Goal: Task Accomplishment & Management: Use online tool/utility

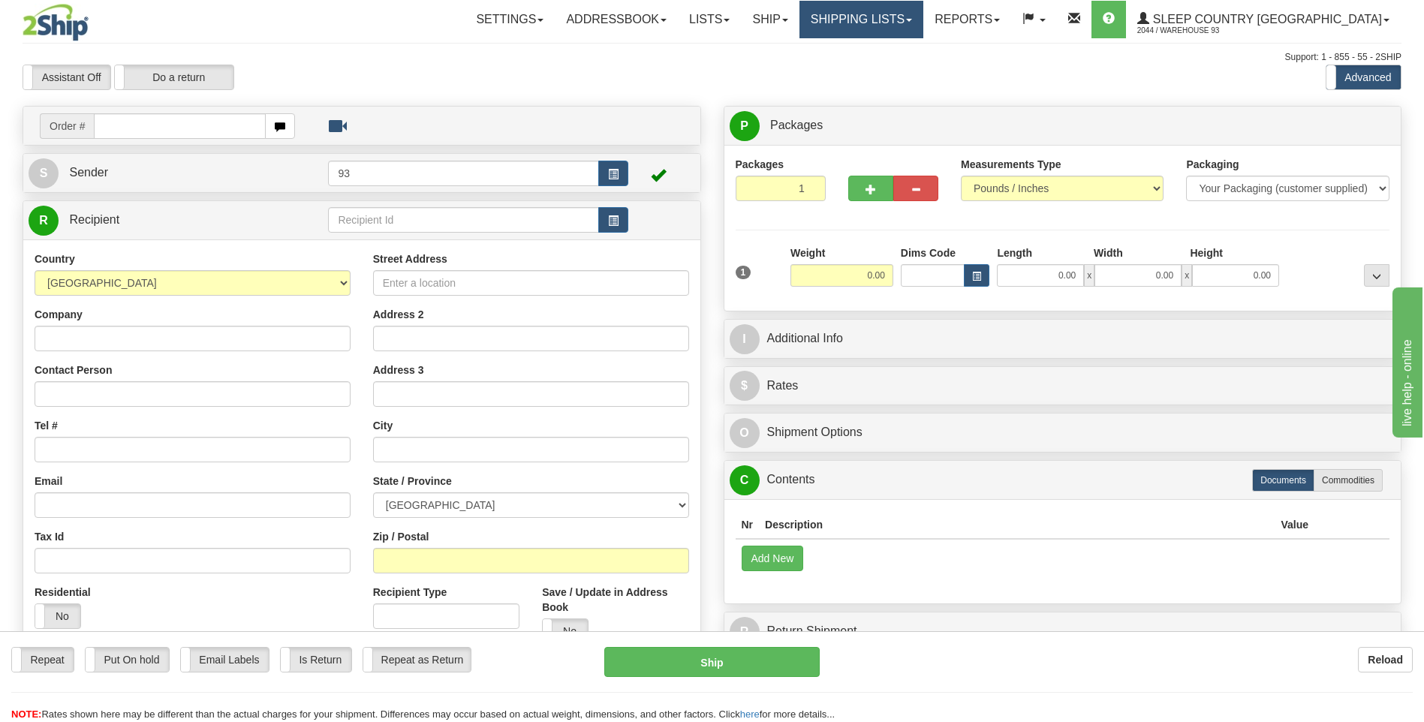
click at [923, 22] on link "Shipping lists" at bounding box center [861, 20] width 124 height 38
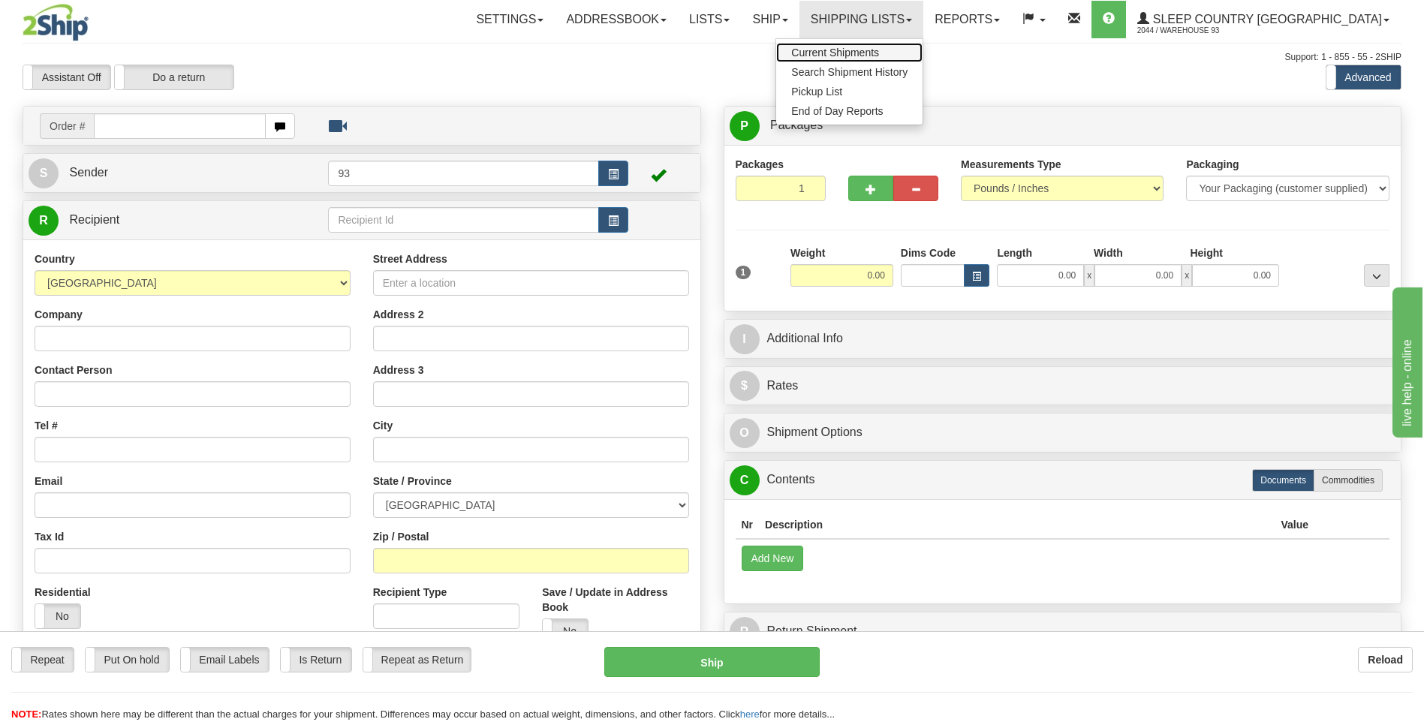
click at [879, 57] on span "Current Shipments" at bounding box center [835, 53] width 88 height 12
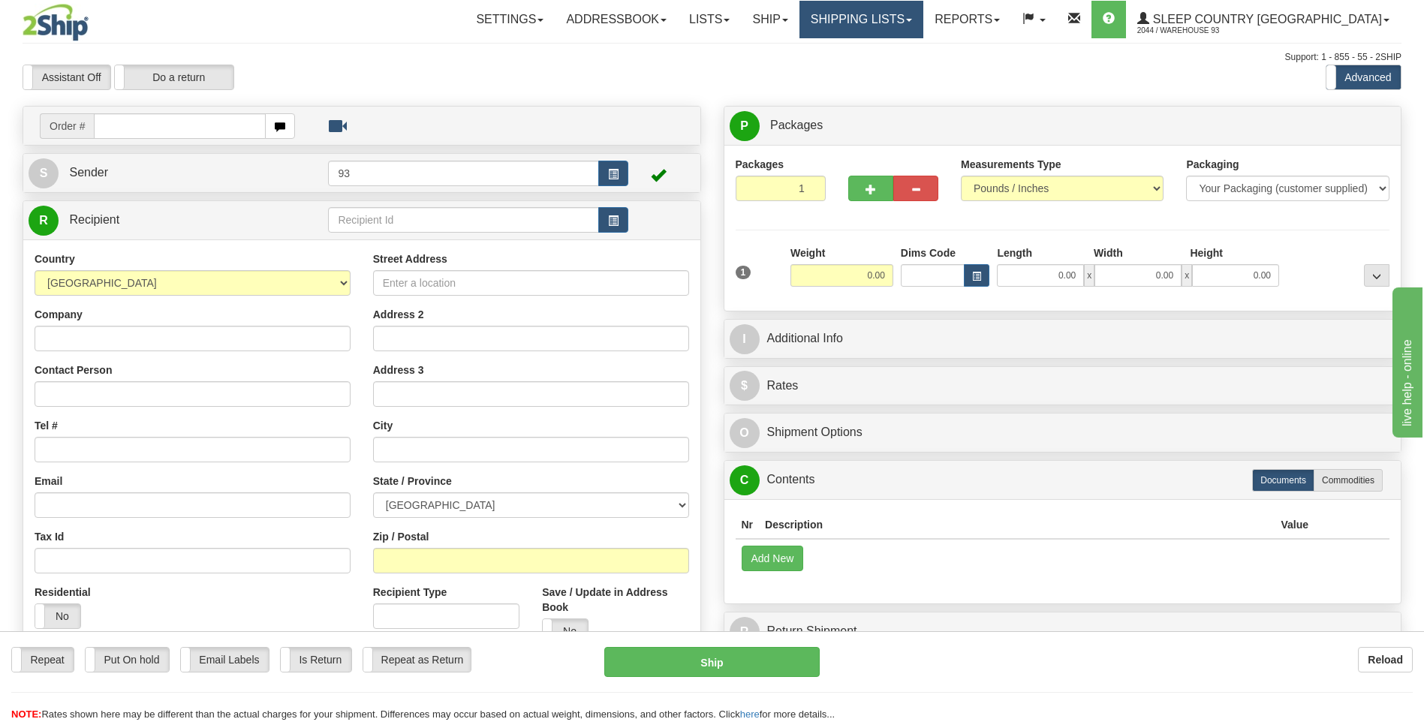
click at [876, 21] on link "Shipping lists" at bounding box center [861, 20] width 124 height 38
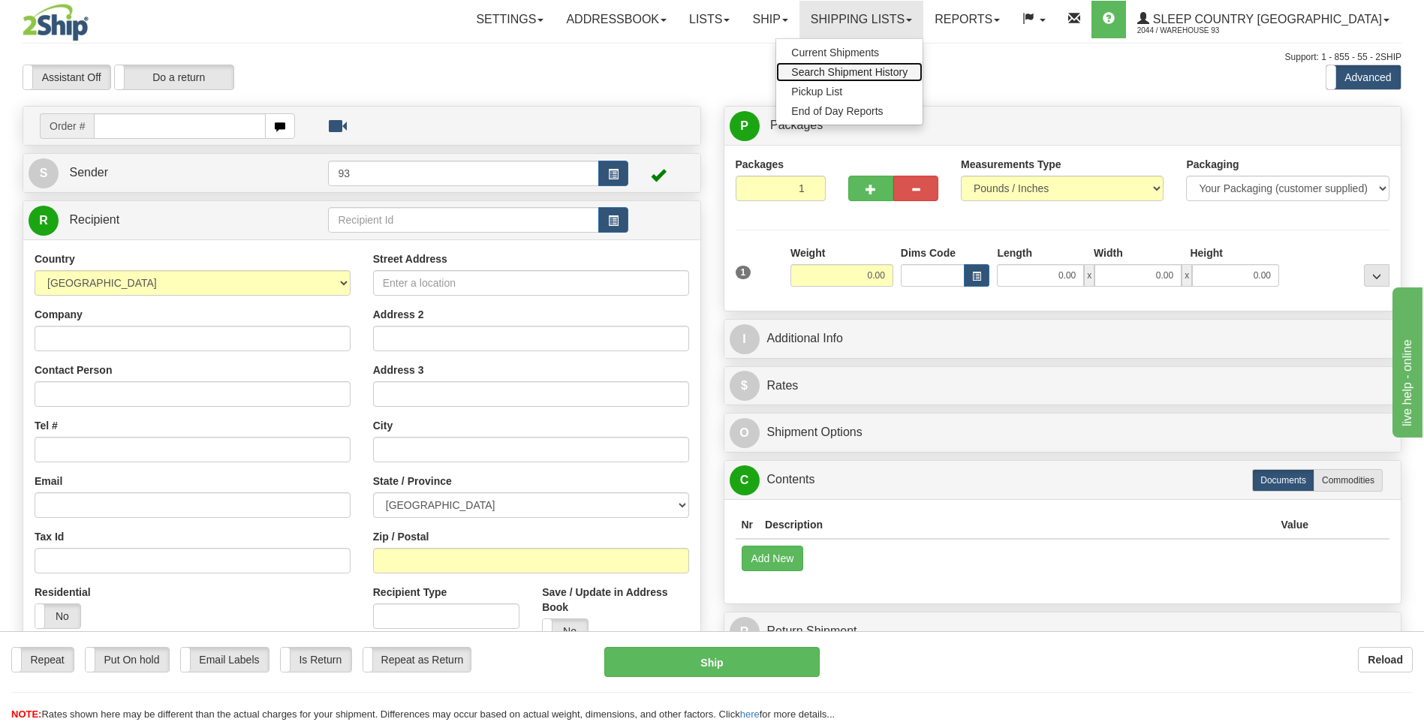
click at [877, 65] on link "Search Shipment History" at bounding box center [849, 72] width 146 height 20
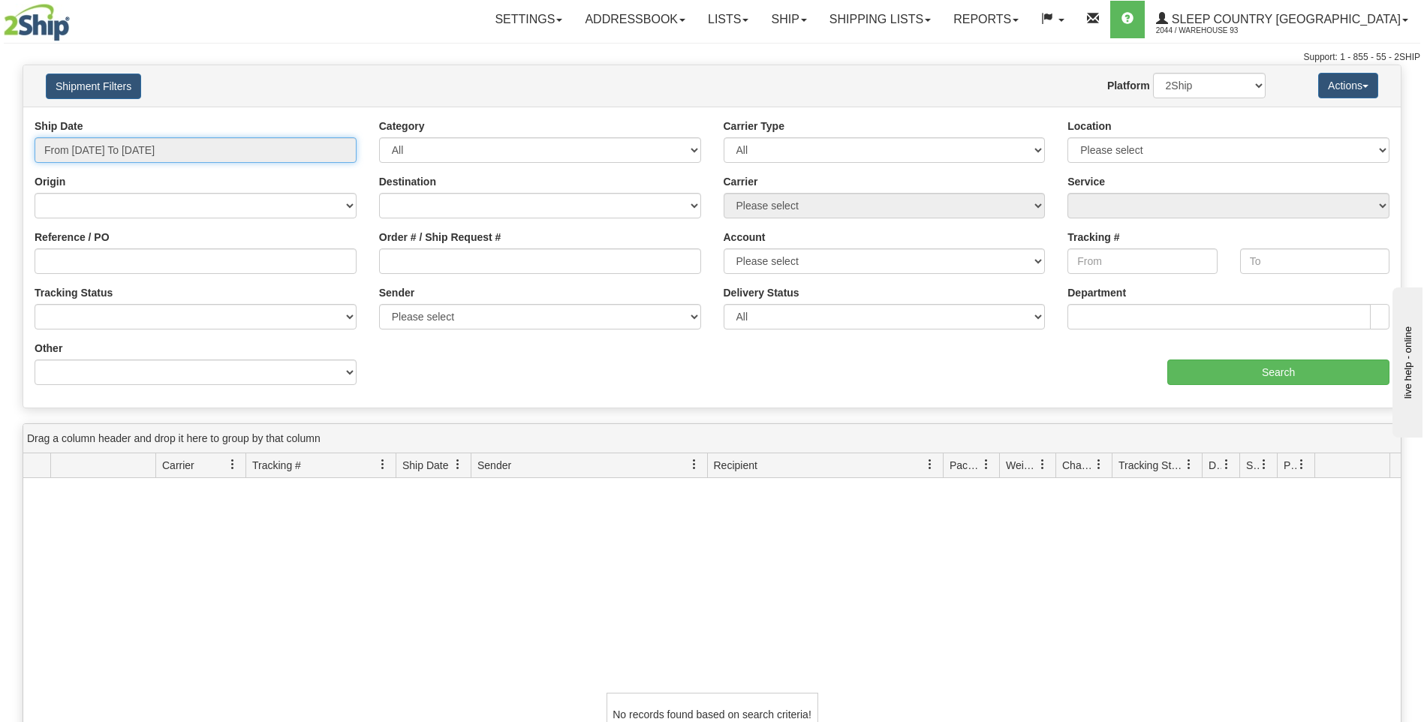
click at [177, 144] on input "From 08/17/2025 To 08/18/2025" at bounding box center [196, 150] width 322 height 26
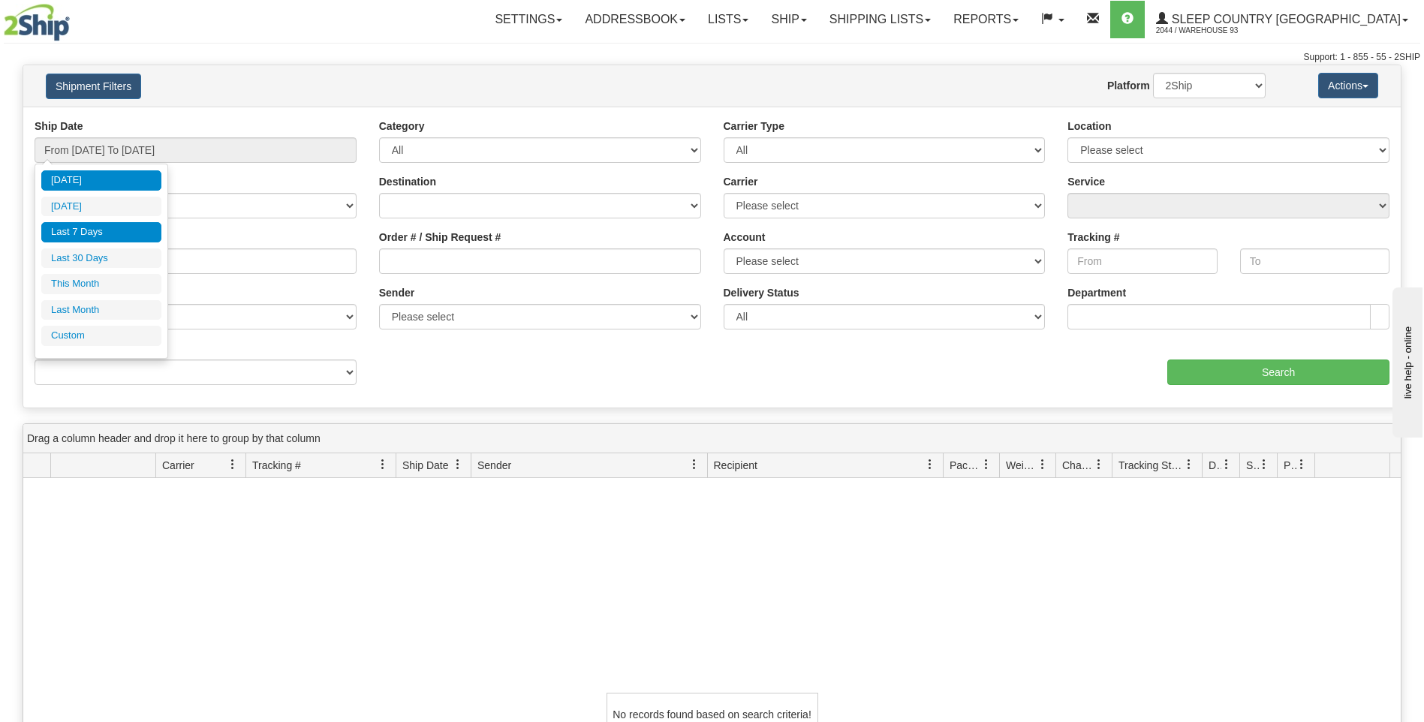
click at [138, 229] on li "Last 7 Days" at bounding box center [101, 232] width 120 height 20
type input "From 08/12/2025 To 08/18/2025"
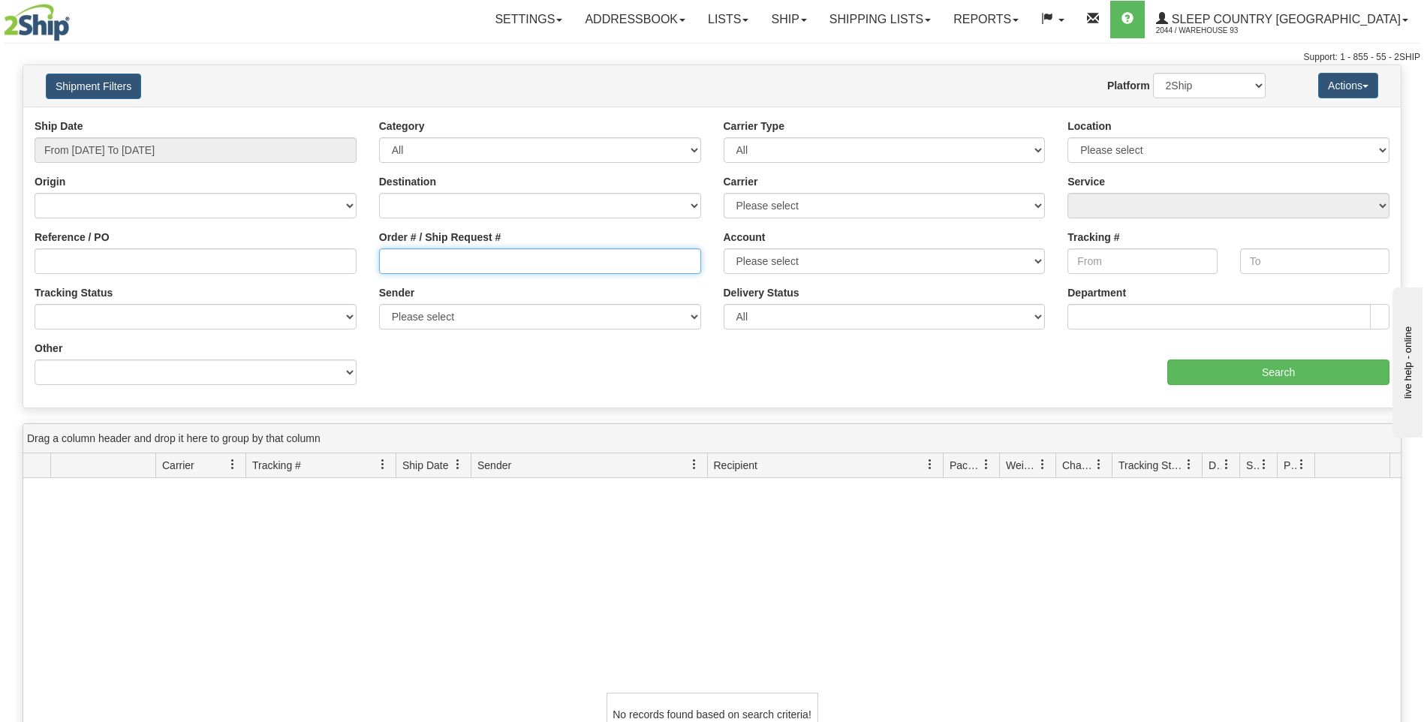
click at [500, 262] on input "Order # / Ship Request #" at bounding box center [540, 261] width 322 height 26
type input "9000H964512"
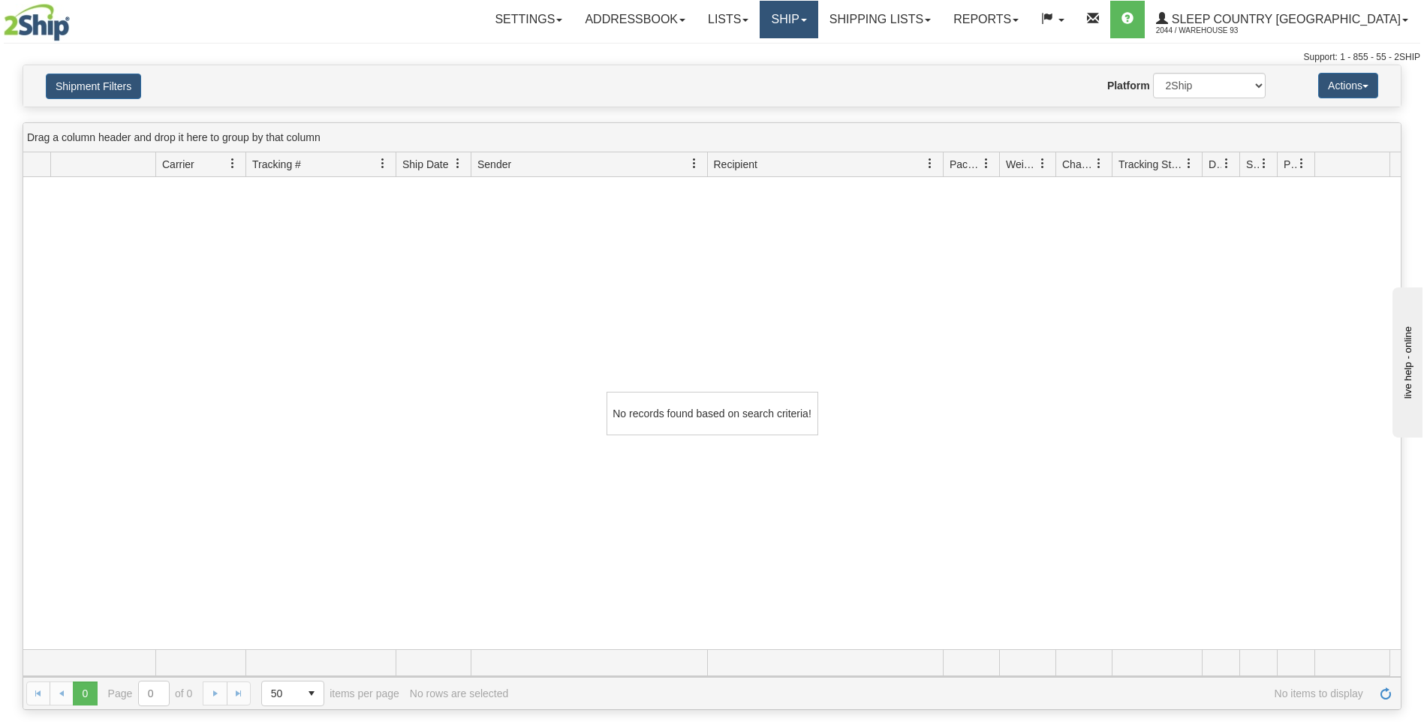
click at [817, 27] on link "Ship" at bounding box center [789, 20] width 58 height 38
click at [817, 50] on link "Ship Screen" at bounding box center [750, 53] width 136 height 20
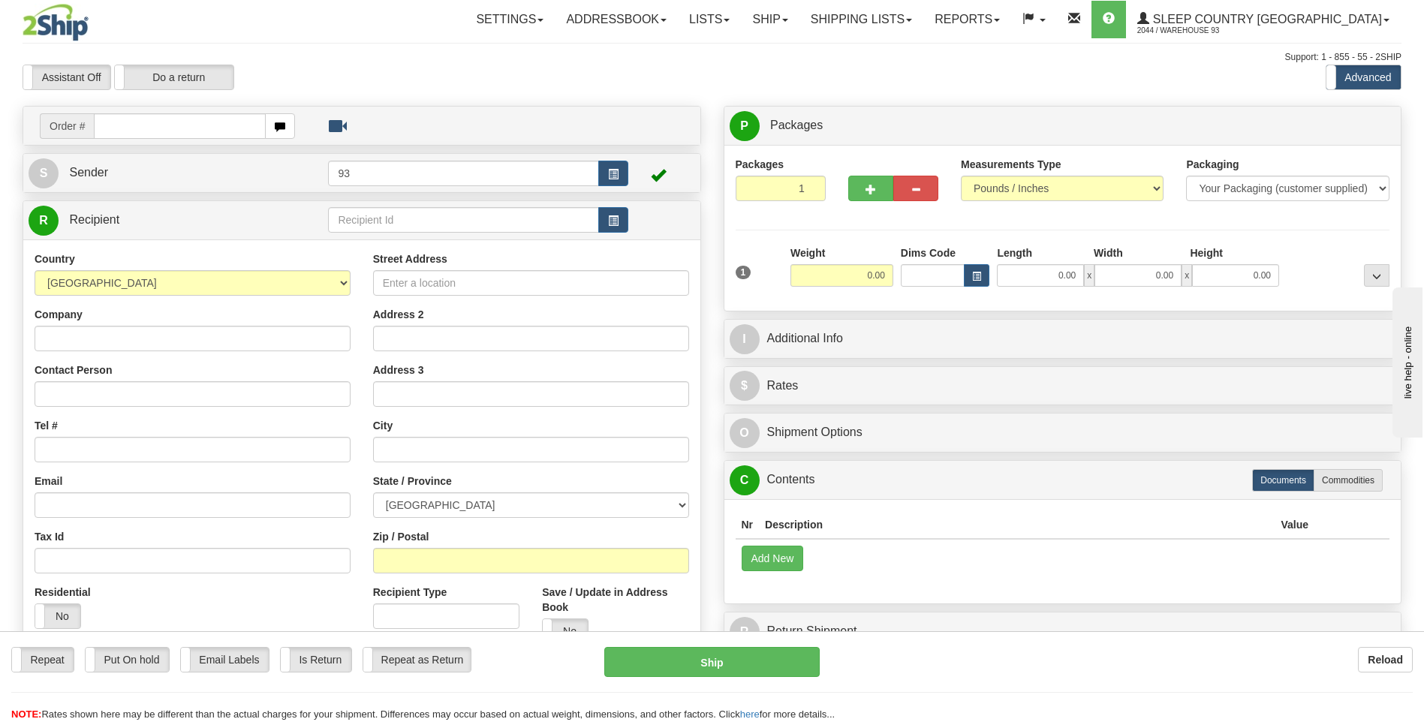
click at [1046, 644] on div "Repeat Repeat Put On hold Put On hold Print Order Slip Print Order Slip Email L…" at bounding box center [712, 676] width 1424 height 91
click at [176, 138] on input "text" at bounding box center [179, 126] width 171 height 26
type input "9000I004247"
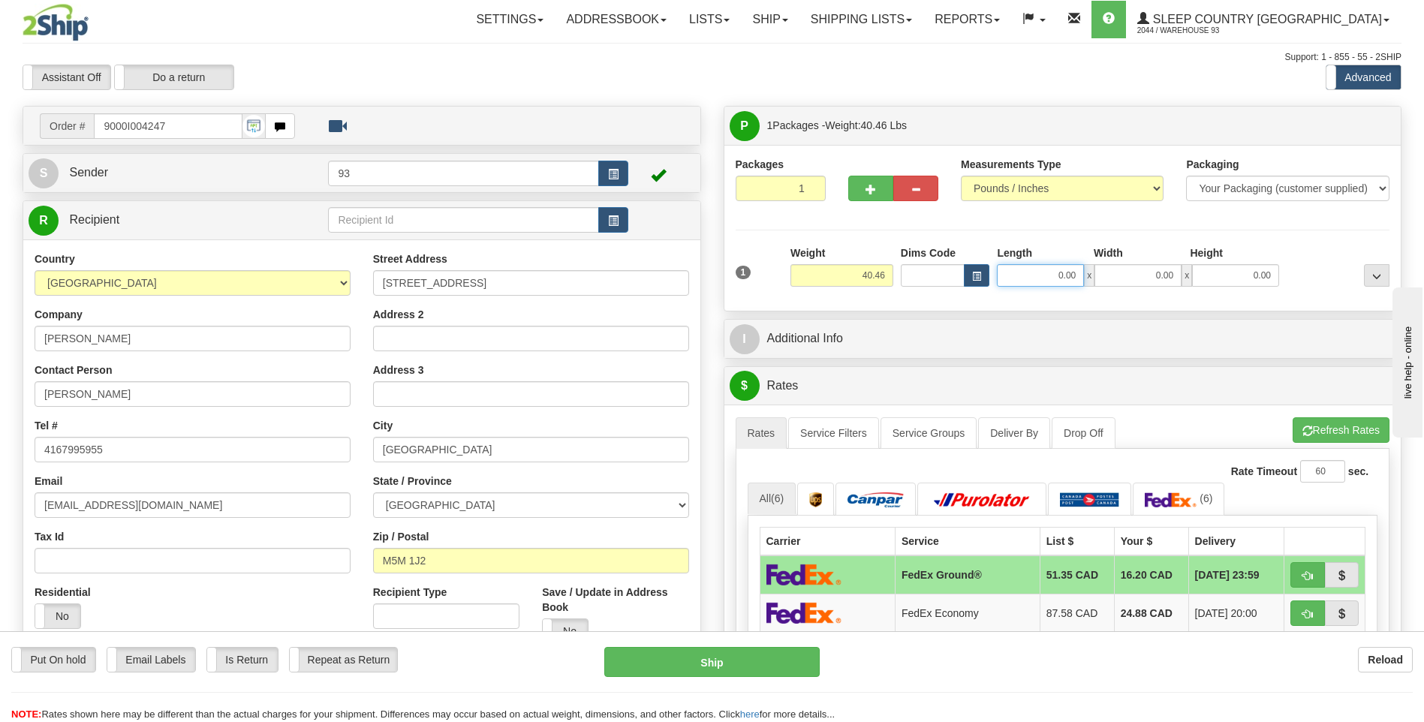
click at [1030, 276] on input "0.00" at bounding box center [1040, 275] width 87 height 23
type input "40.00"
click at [1127, 274] on input "0.00" at bounding box center [1137, 275] width 87 height 23
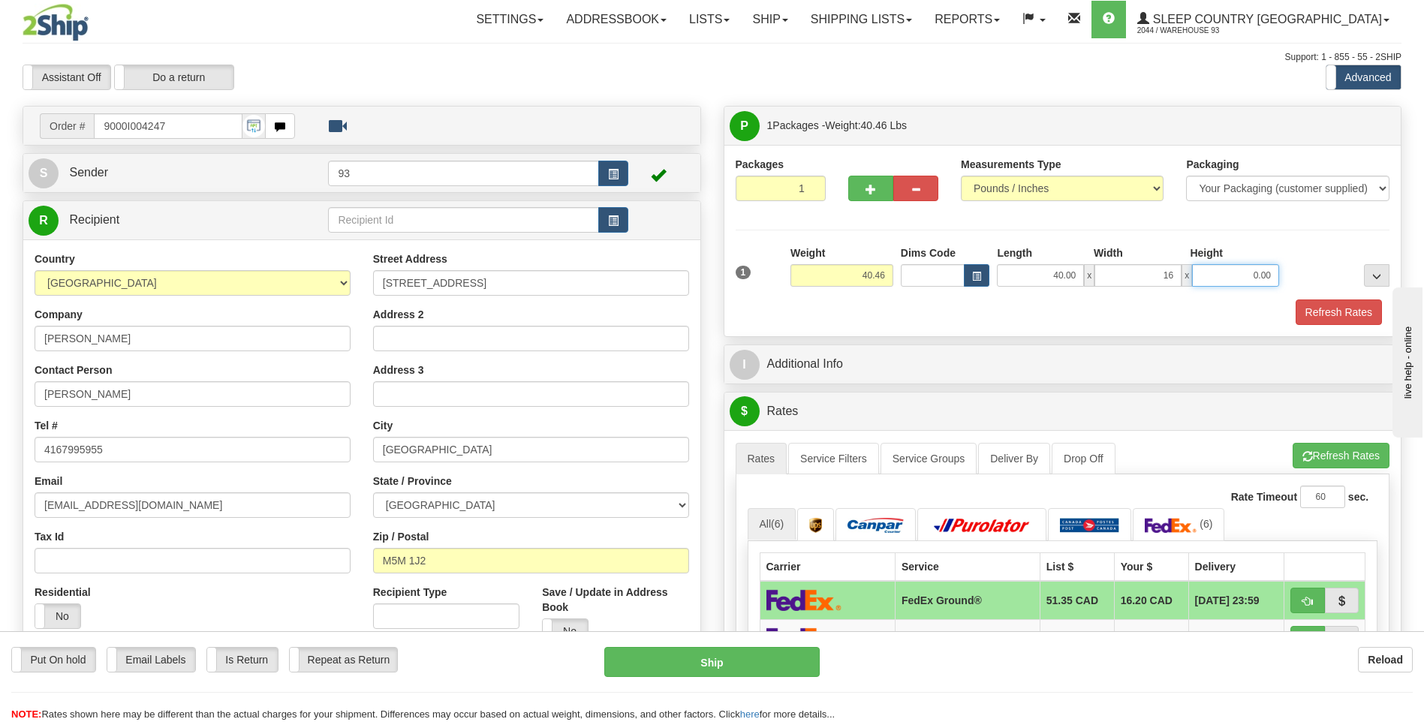
type input "16.00"
click at [1215, 272] on input "0.00" at bounding box center [1235, 275] width 87 height 23
type input "16.00"
click at [1331, 316] on button "Refresh Rates" at bounding box center [1339, 312] width 86 height 26
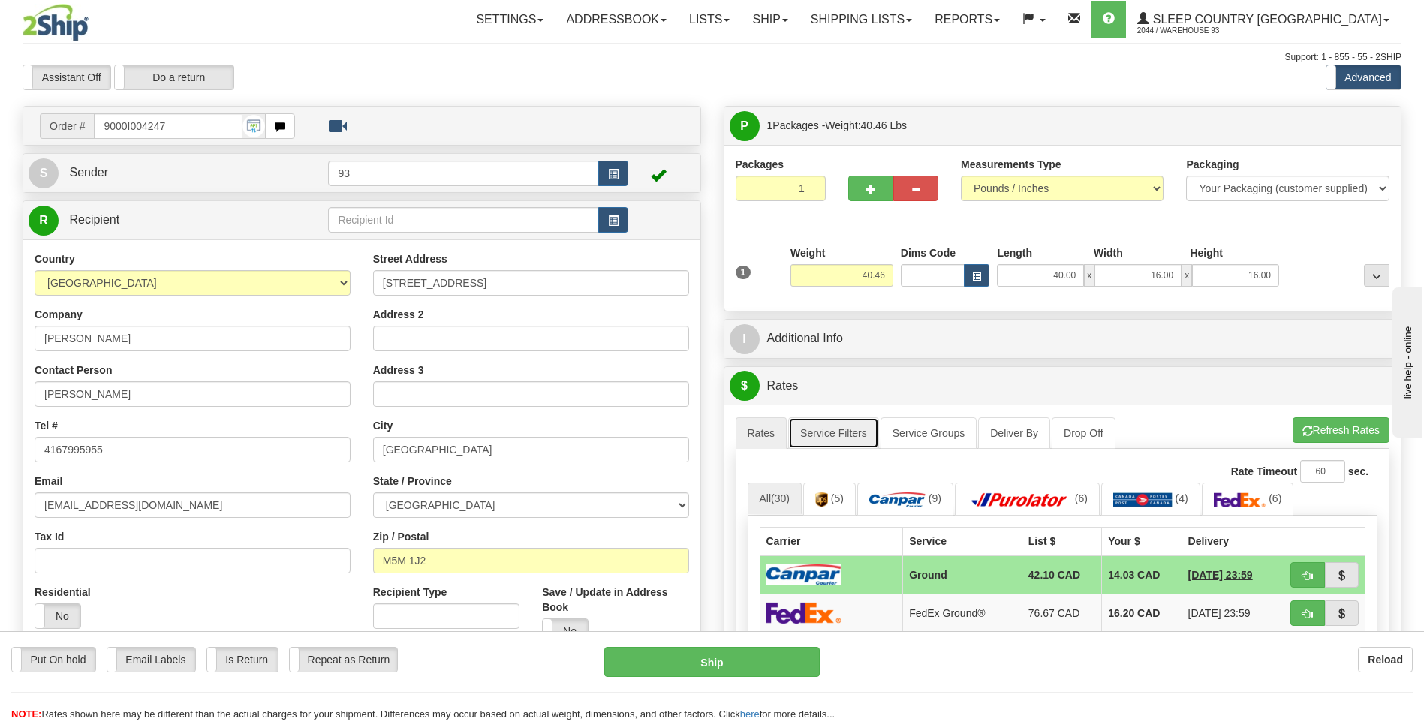
click at [850, 429] on link "Service Filters" at bounding box center [833, 433] width 91 height 32
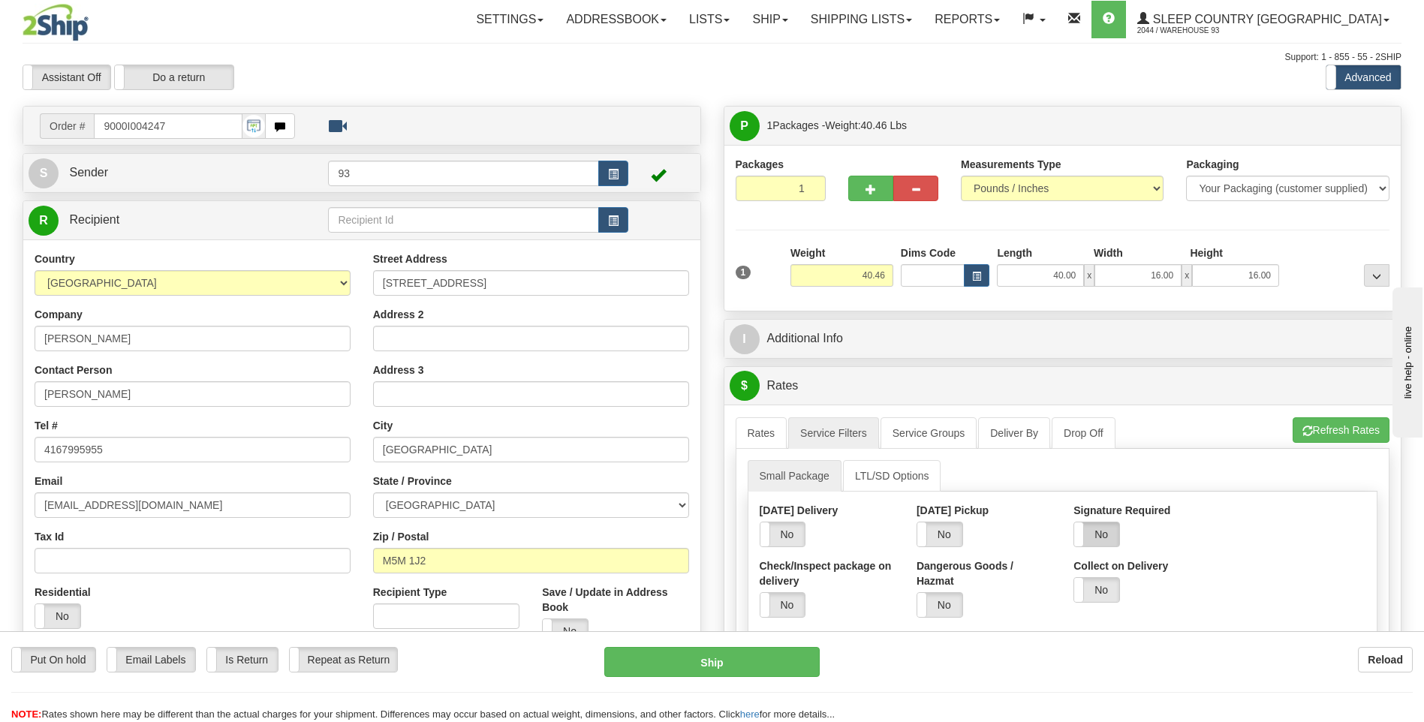
click at [1100, 536] on label "No" at bounding box center [1096, 534] width 45 height 24
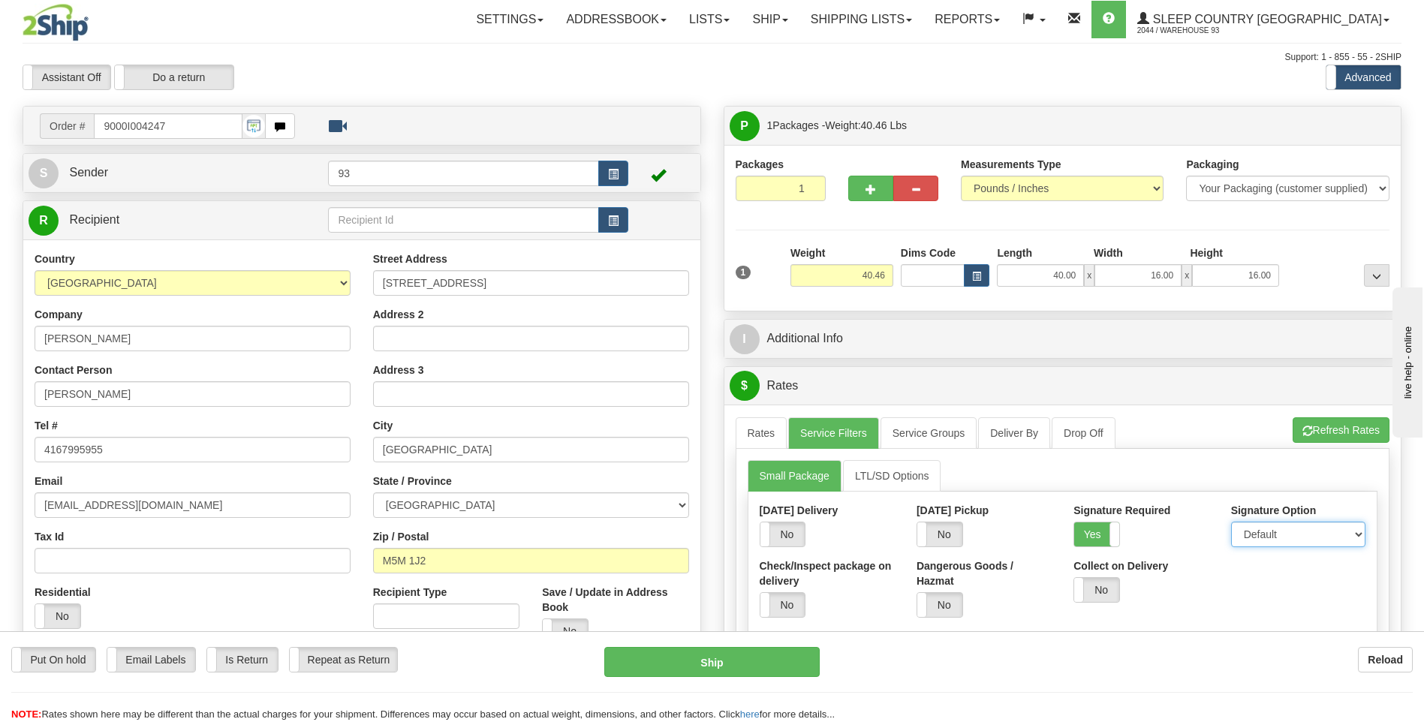
click at [1274, 539] on select "Default Adult Direct Indirect No Signature Required" at bounding box center [1298, 535] width 134 height 26
select select "1"
click at [1231, 522] on select "Default Adult Direct Indirect No Signature Required" at bounding box center [1298, 535] width 134 height 26
click at [768, 441] on link "Rates" at bounding box center [762, 433] width 52 height 32
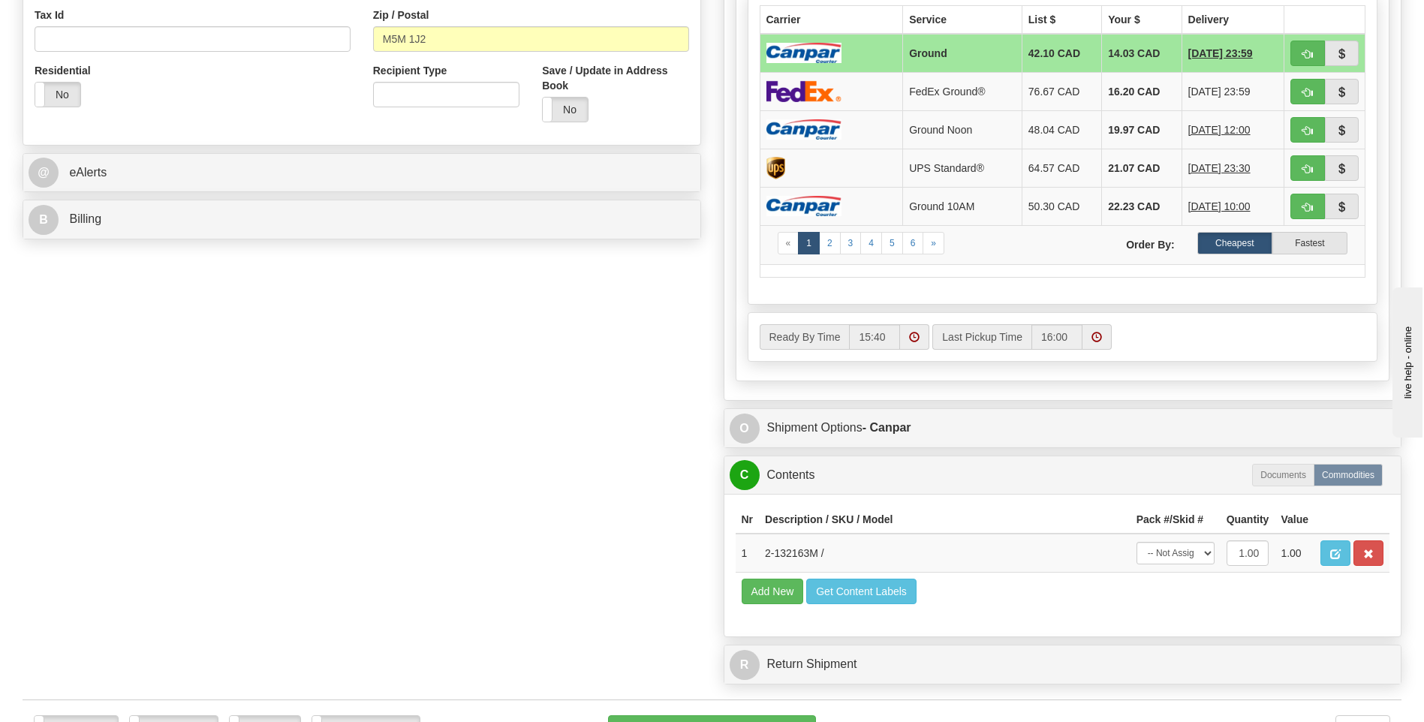
scroll to position [676, 0]
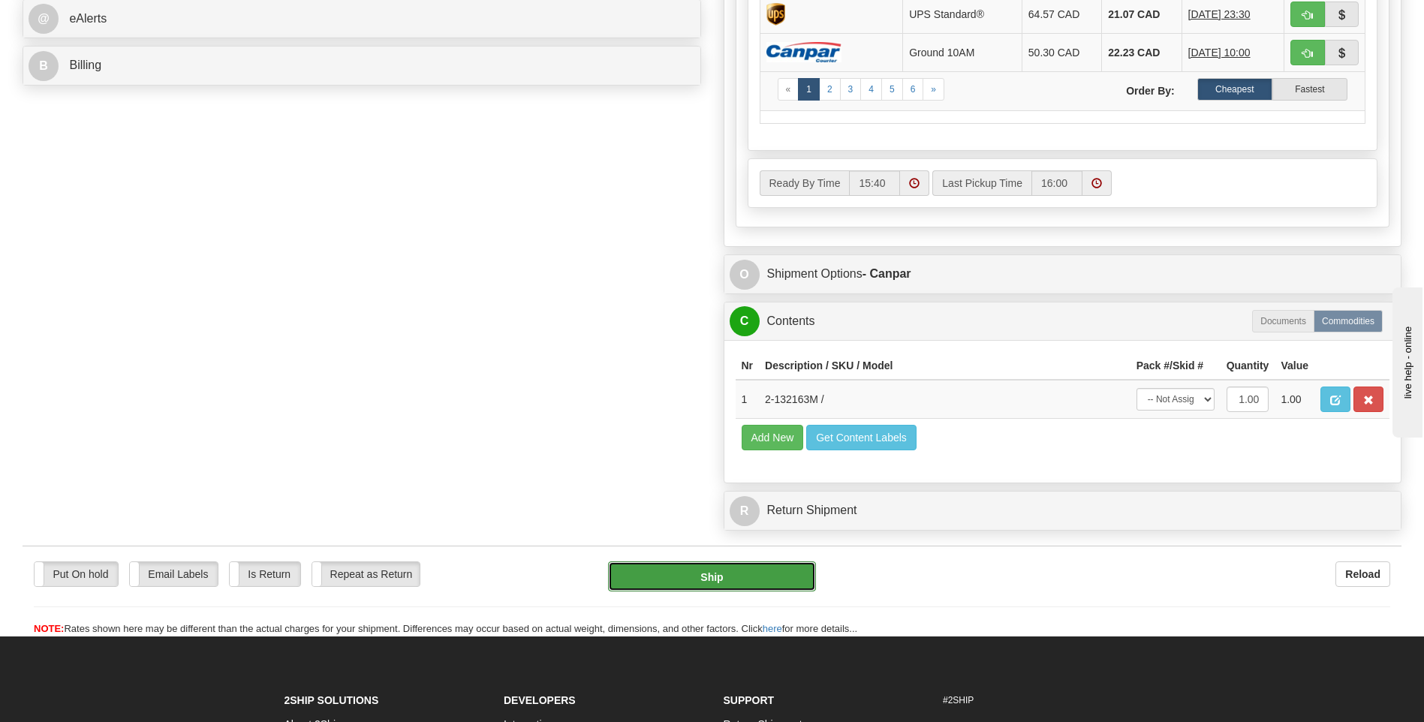
click at [773, 578] on button "Ship" at bounding box center [711, 576] width 207 height 30
type input "1"
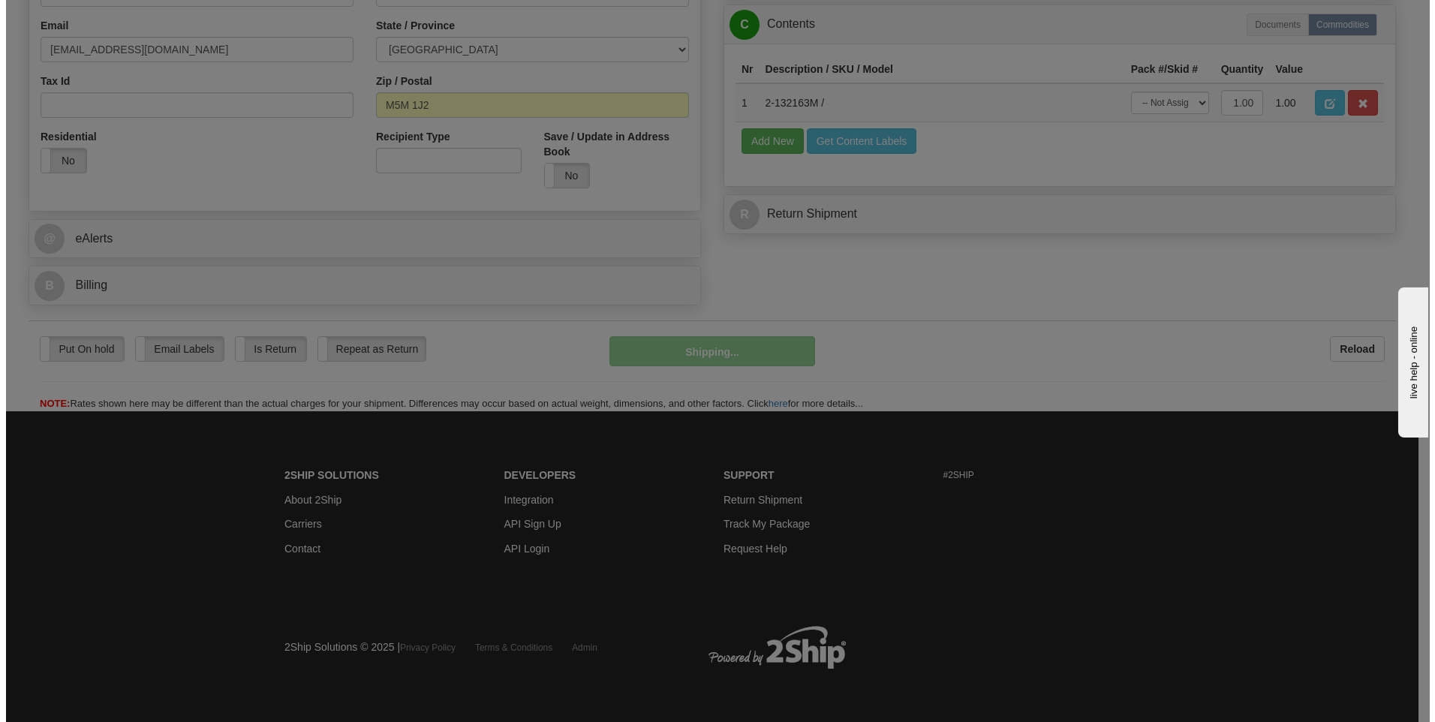
scroll to position [456, 0]
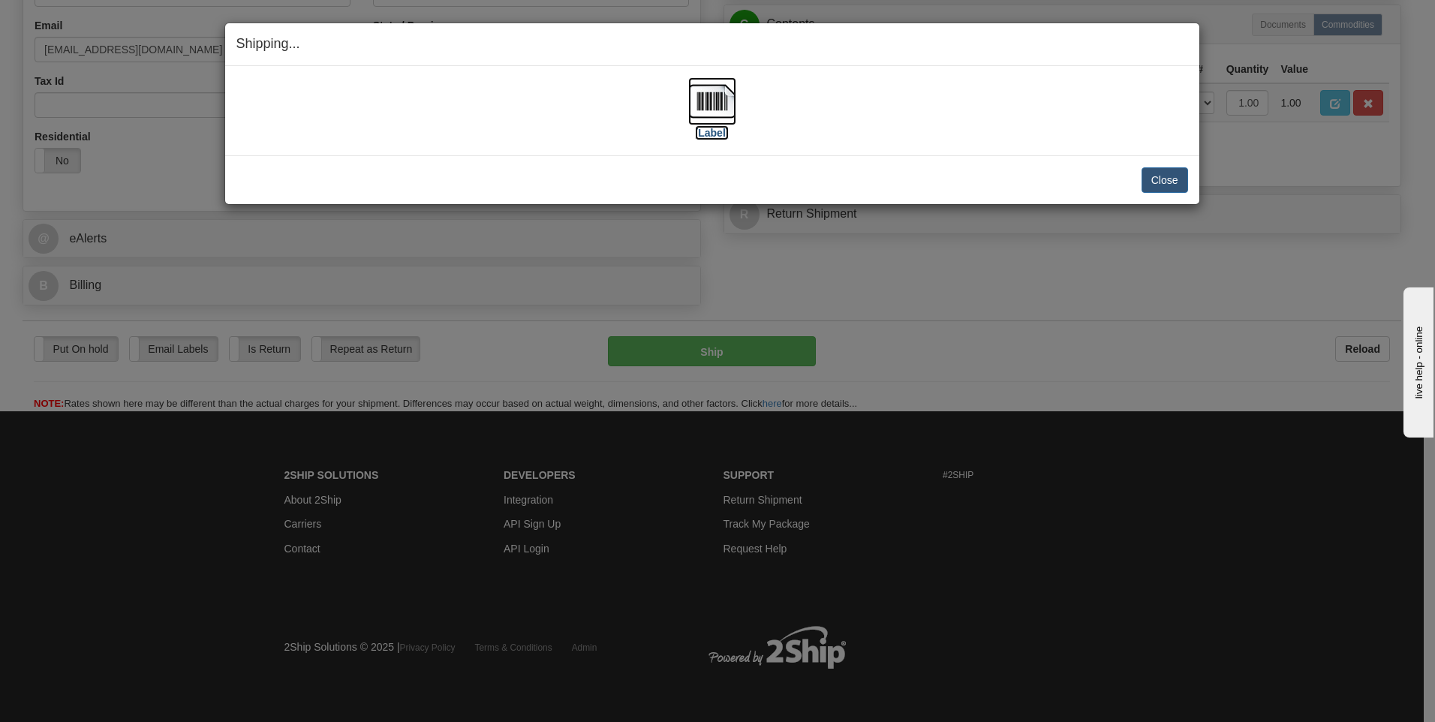
click at [720, 112] on img at bounding box center [712, 101] width 48 height 48
click at [1152, 170] on button "Close" at bounding box center [1165, 180] width 47 height 26
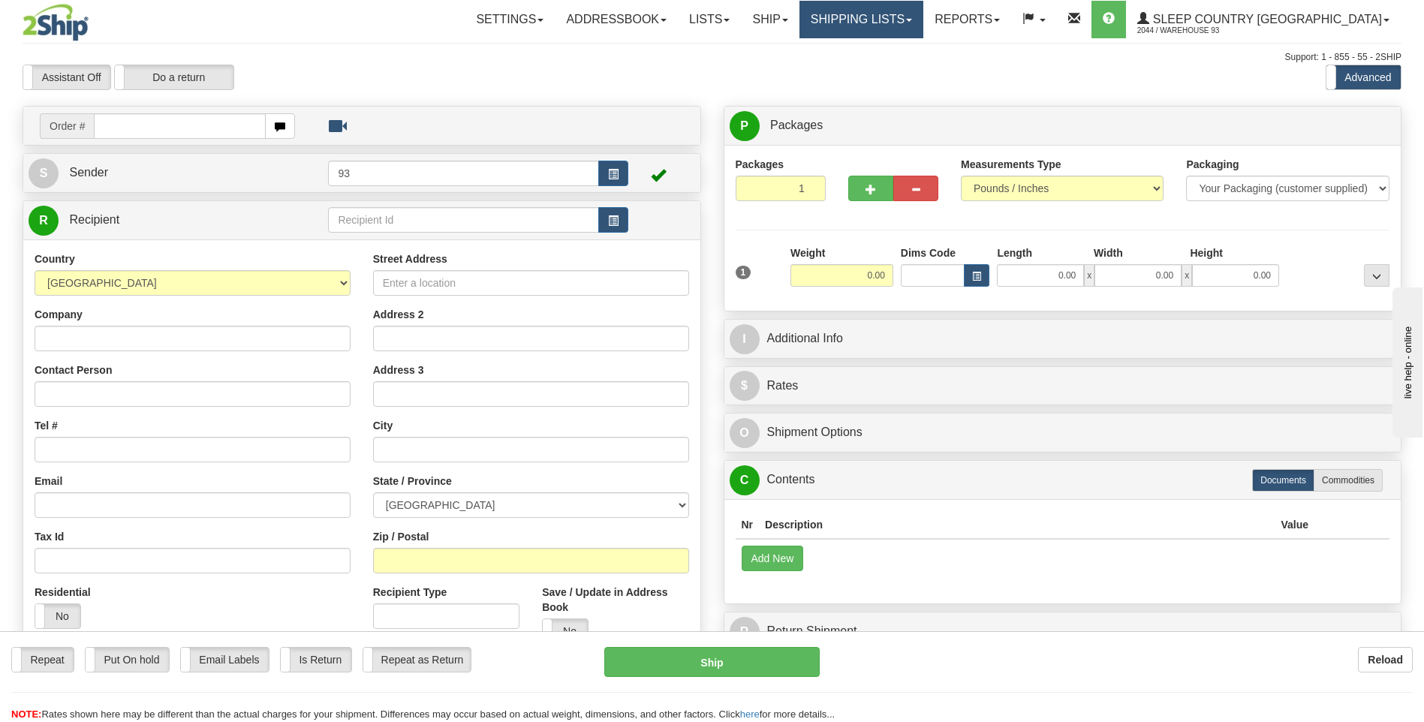
click at [918, 11] on link "Shipping lists" at bounding box center [861, 20] width 124 height 38
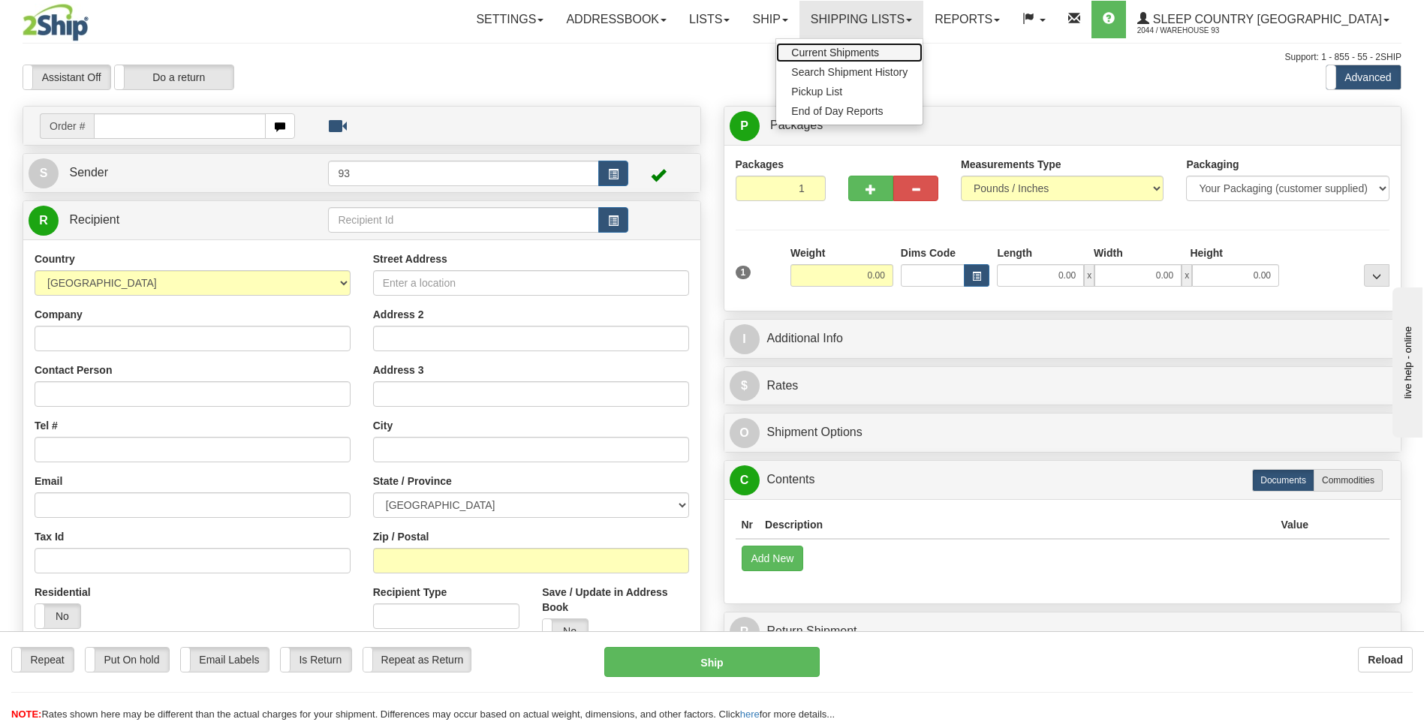
click at [879, 52] on span "Current Shipments" at bounding box center [835, 53] width 88 height 12
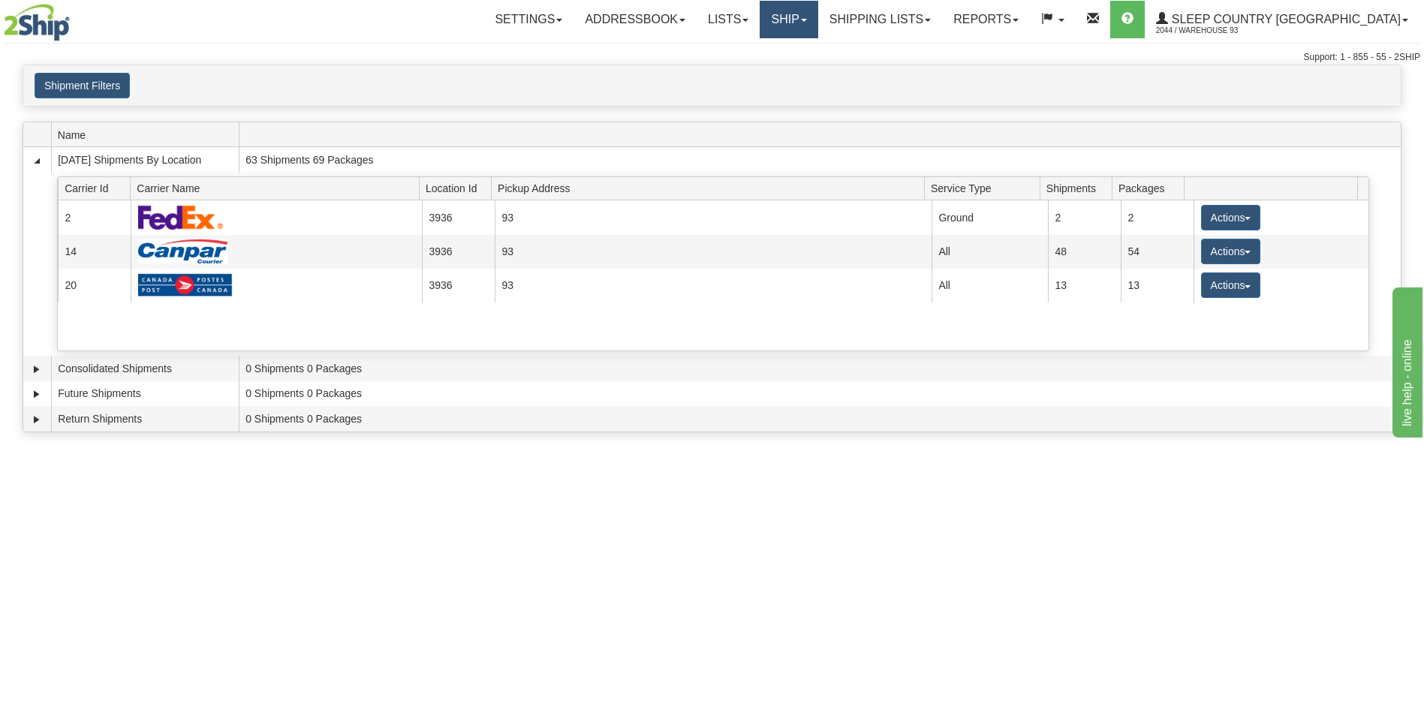
click at [817, 22] on link "Ship" at bounding box center [789, 20] width 58 height 38
click at [817, 49] on link "Ship Screen" at bounding box center [750, 53] width 136 height 20
